Goal: Transaction & Acquisition: Subscribe to service/newsletter

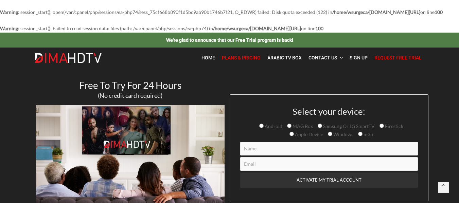
click at [241, 60] on span "Plans & Pricing" at bounding box center [241, 57] width 39 height 5
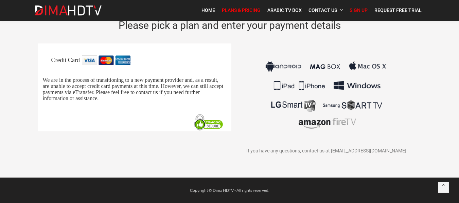
scroll to position [34, 0]
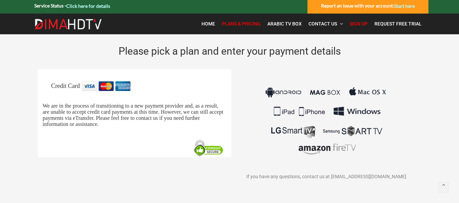
click at [311, 156] on img at bounding box center [326, 120] width 126 height 79
click at [243, 26] on span "Plans & Pricing" at bounding box center [241, 23] width 39 height 5
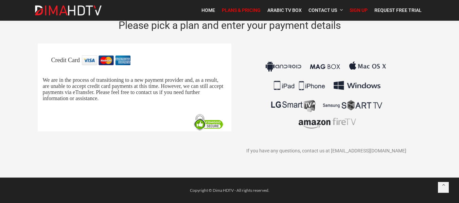
scroll to position [68, 0]
